Goal: Find specific page/section: Find specific page/section

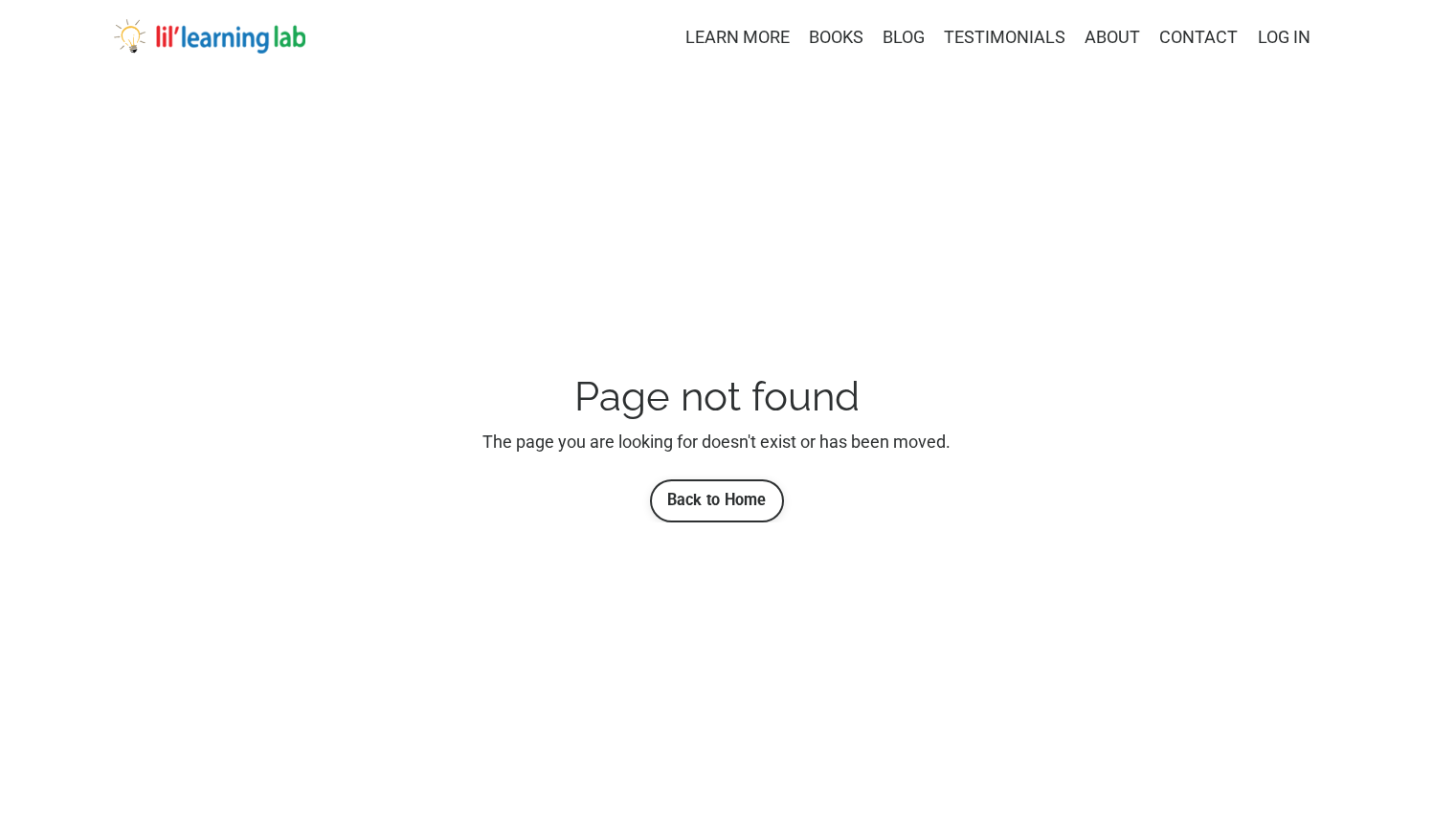
click at [181, 38] on img at bounding box center [209, 36] width 191 height 34
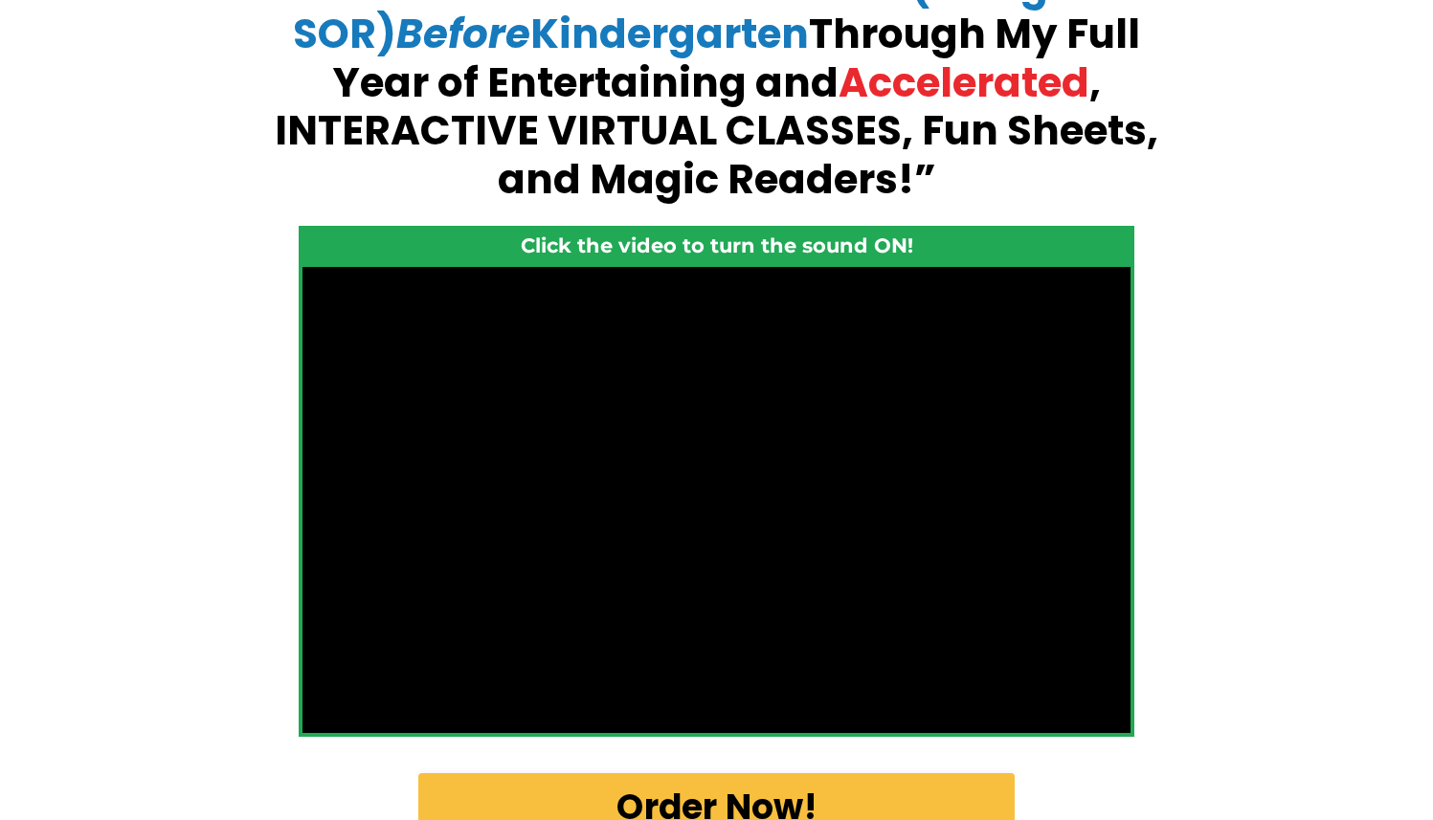
scroll to position [349, 0]
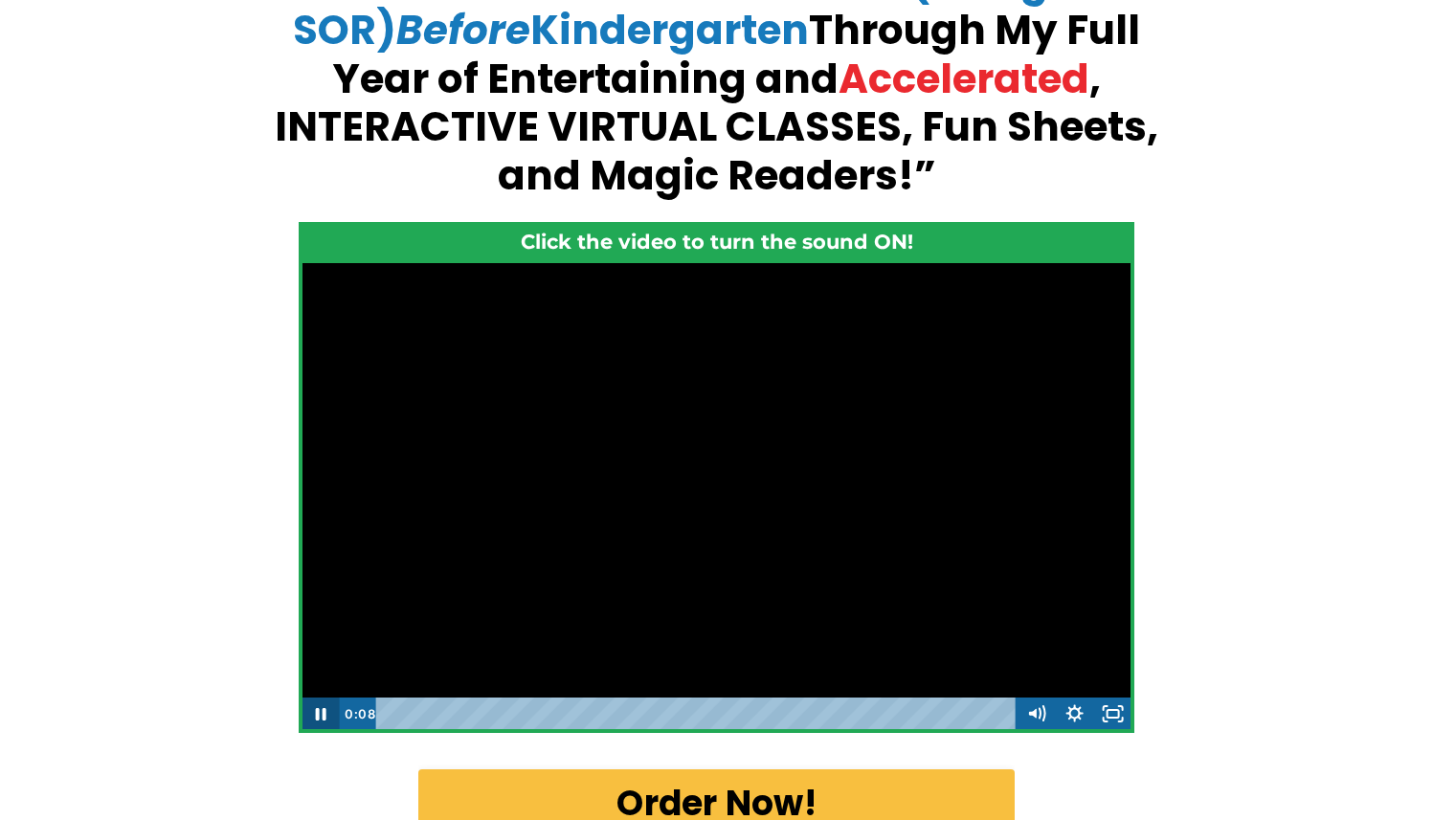
click at [325, 709] on icon "Pause" at bounding box center [321, 714] width 11 height 12
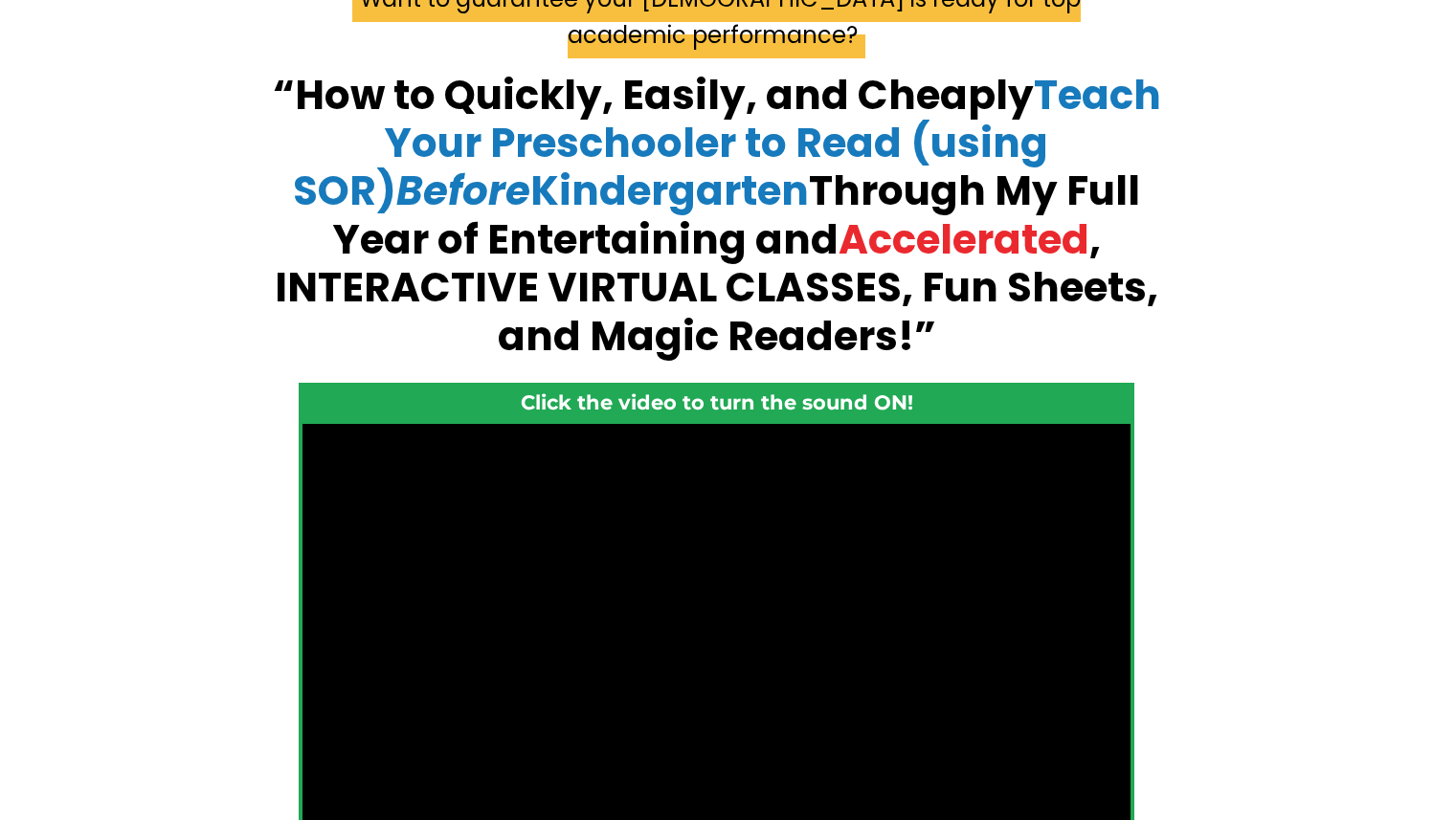
scroll to position [191, 0]
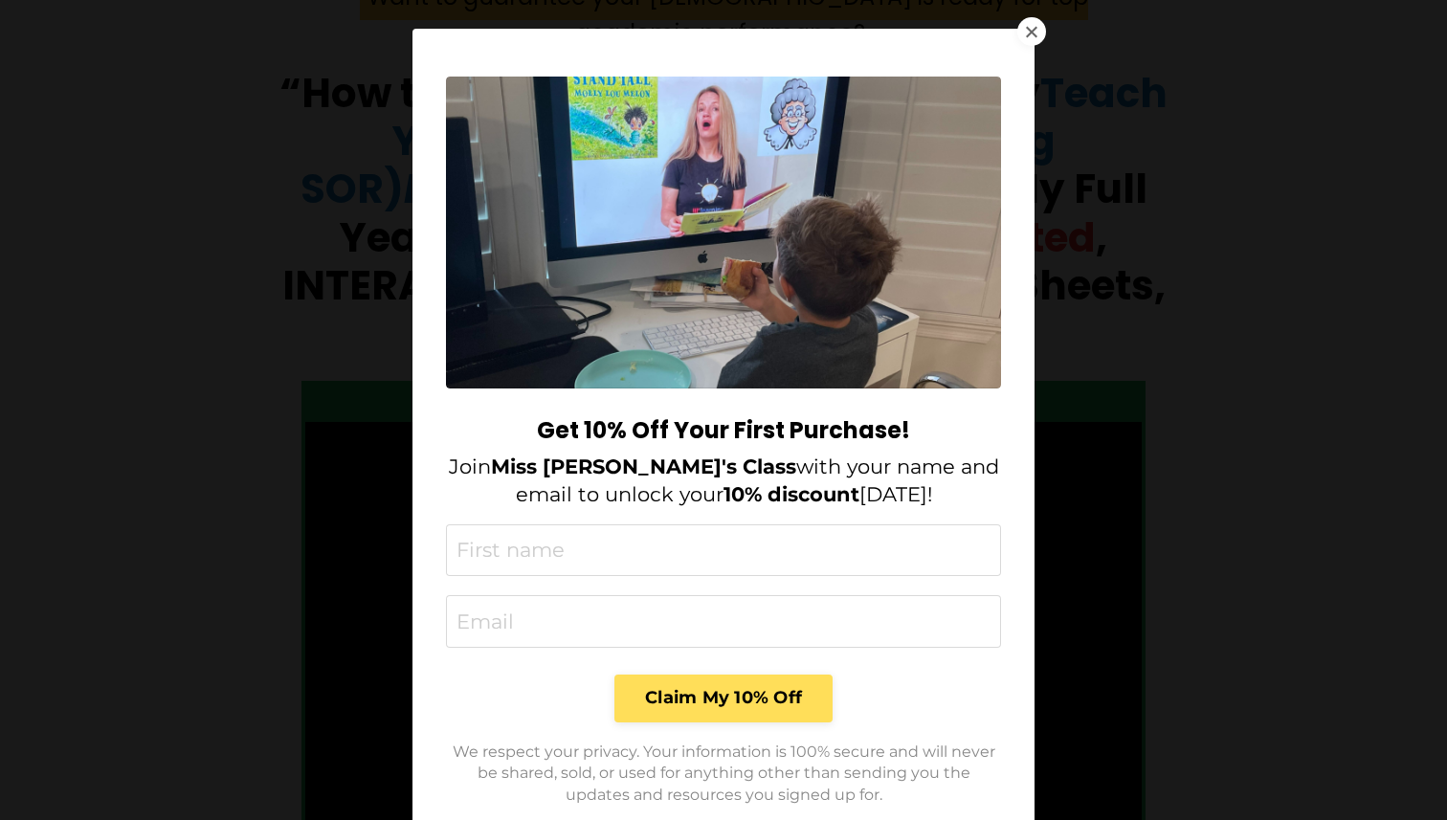
click at [1026, 28] on div at bounding box center [1031, 31] width 11 height 11
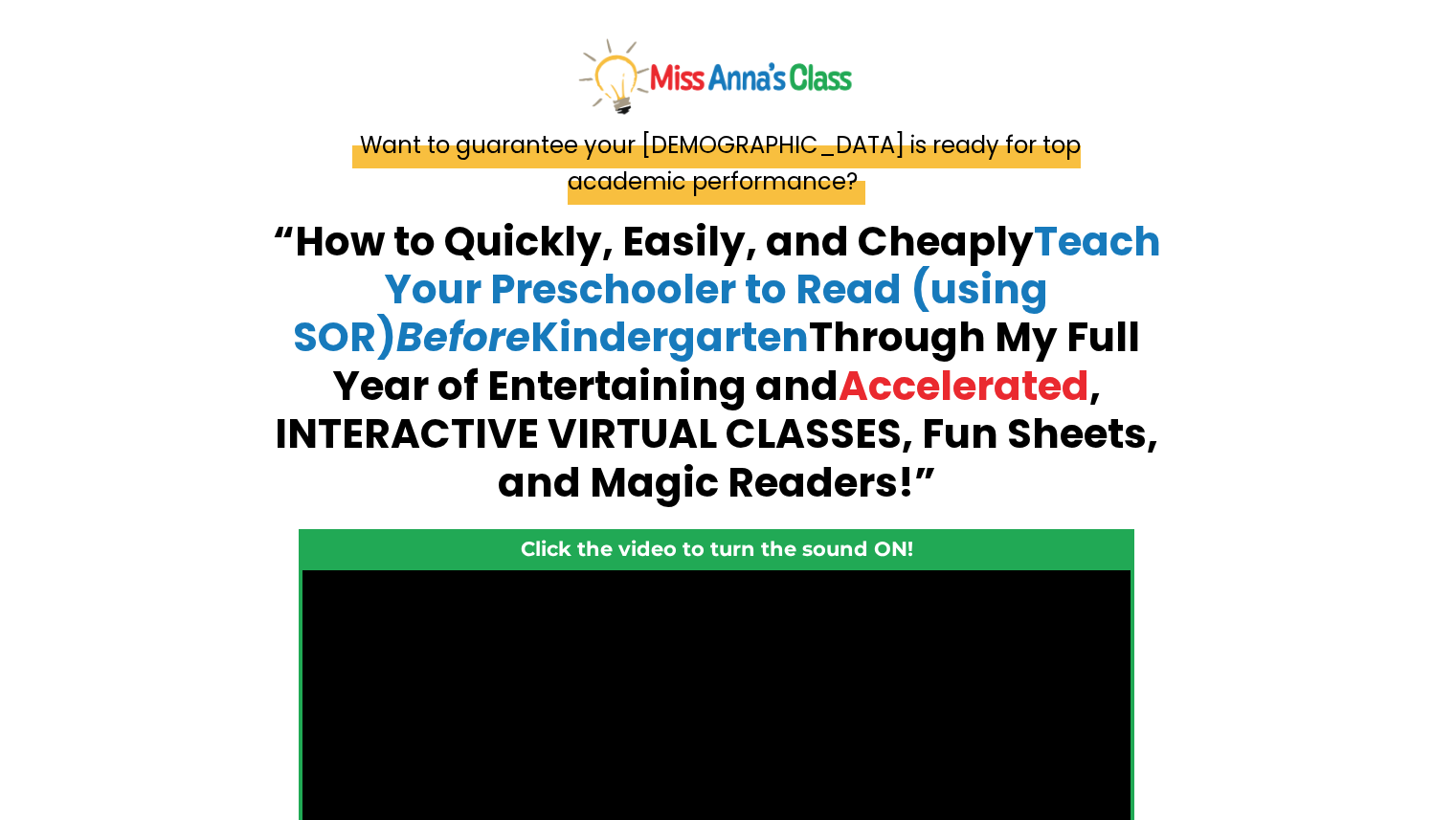
scroll to position [0, 0]
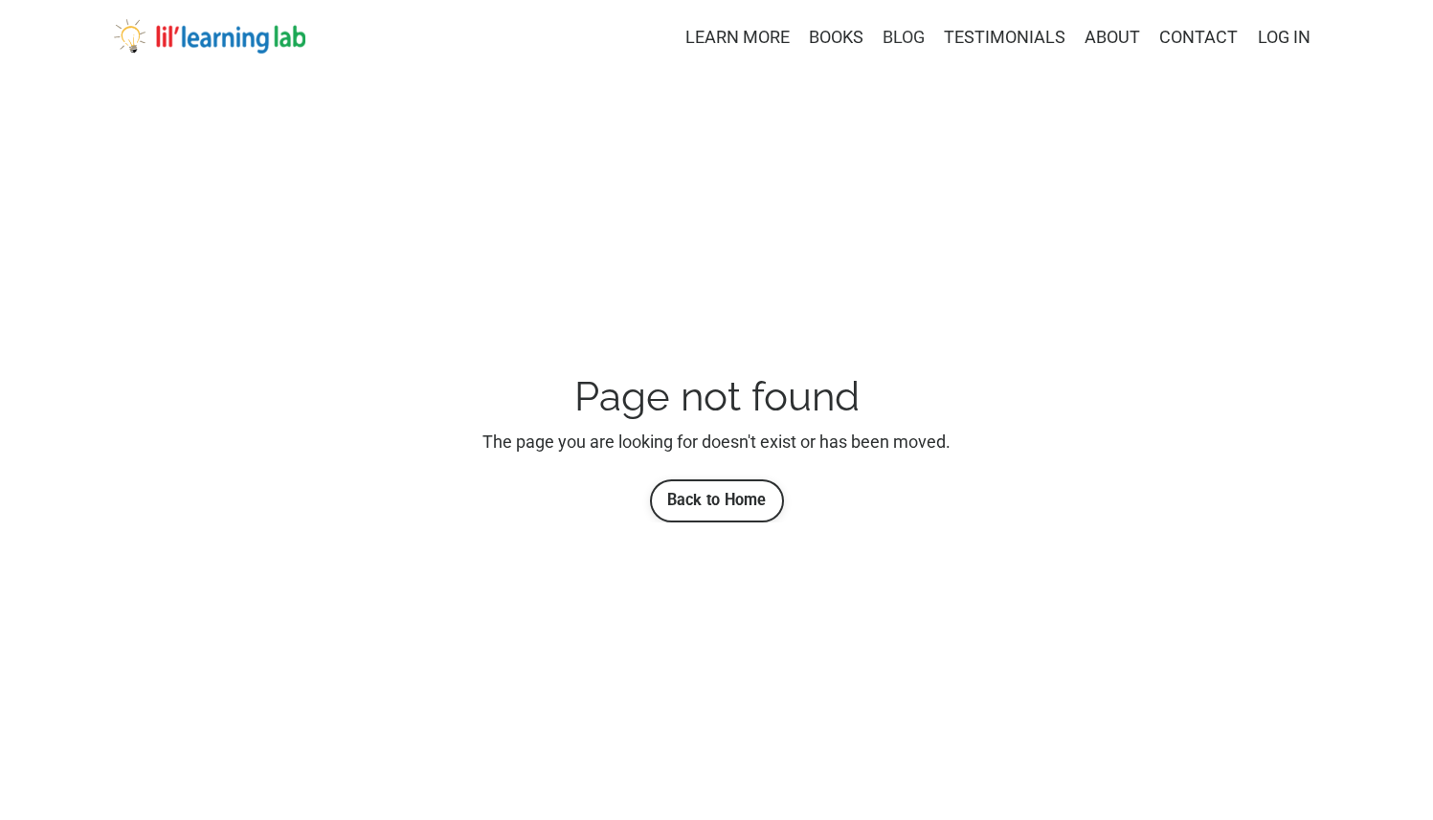
click at [908, 42] on link "BLOG" at bounding box center [904, 38] width 42 height 28
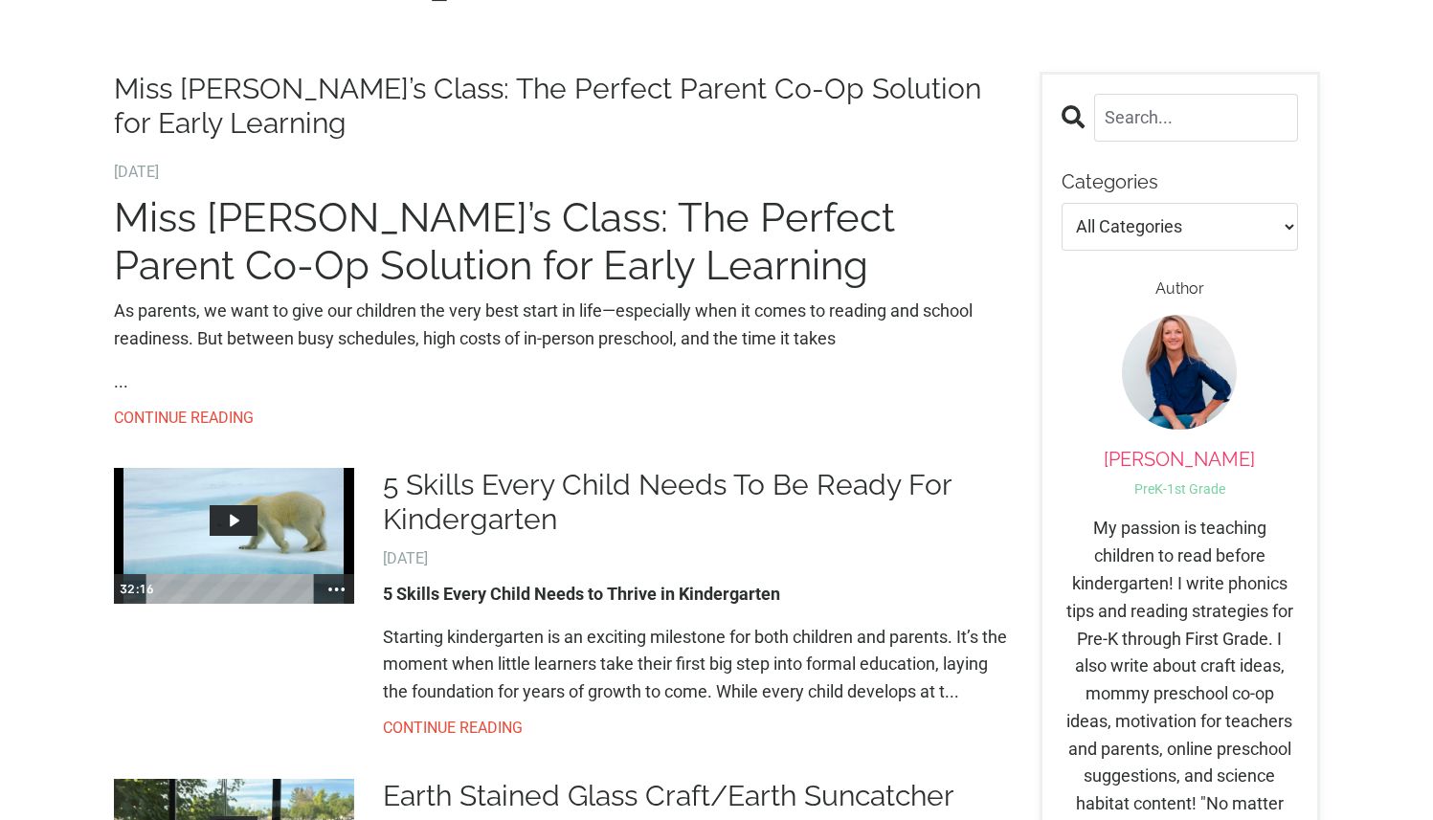
scroll to position [130, 0]
